Goal: Information Seeking & Learning: Learn about a topic

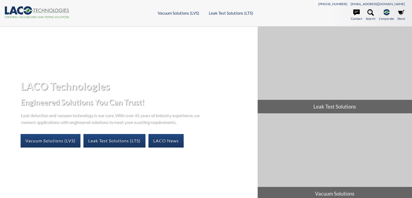
select select "Language Translate Widget"
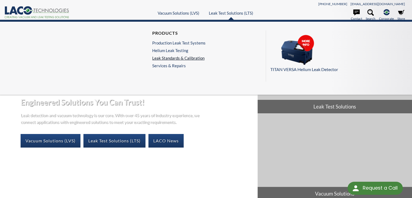
click at [194, 57] on link "Leak Standards & Calibration" at bounding box center [178, 57] width 53 height 5
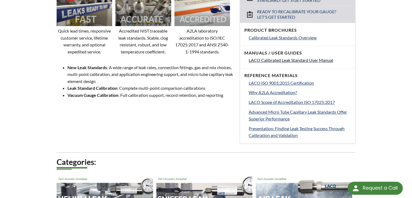
scroll to position [174, 0]
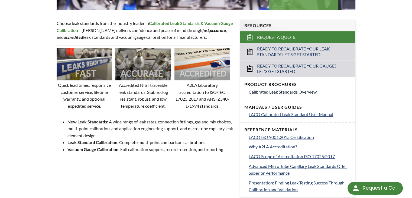
click at [283, 94] on link "Calibrated Leak Standards Overview" at bounding box center [299, 91] width 102 height 7
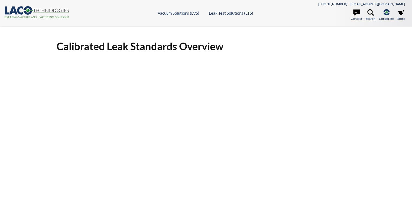
select select "Language Translate Widget"
